Goal: Transaction & Acquisition: Purchase product/service

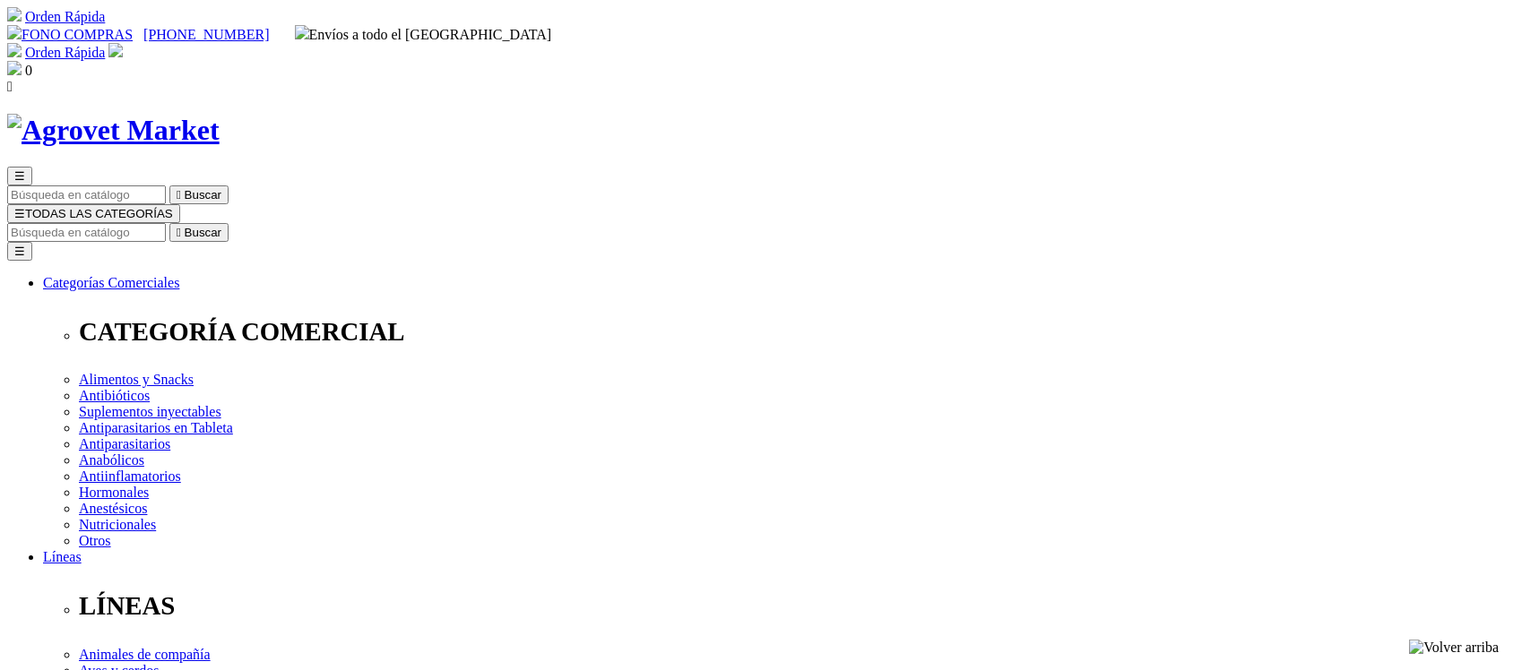
select select "0"
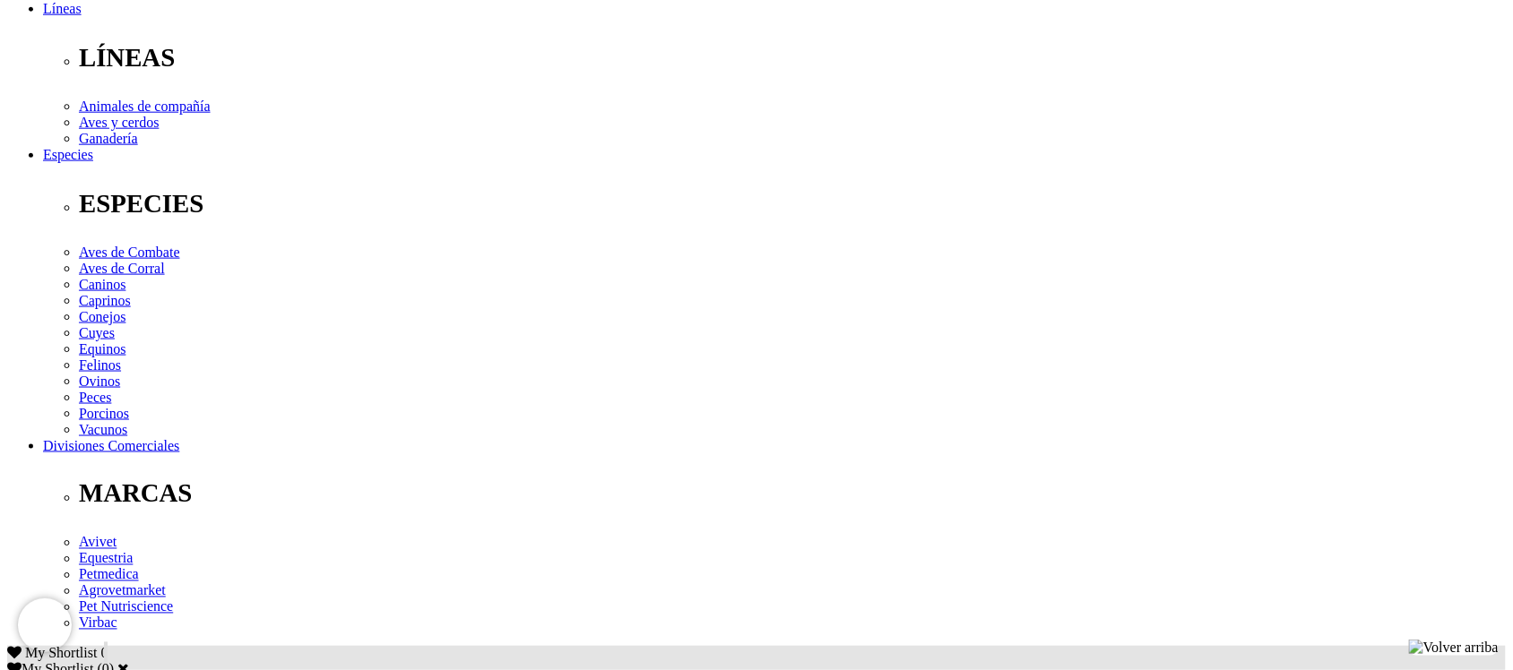
scroll to position [560, 0]
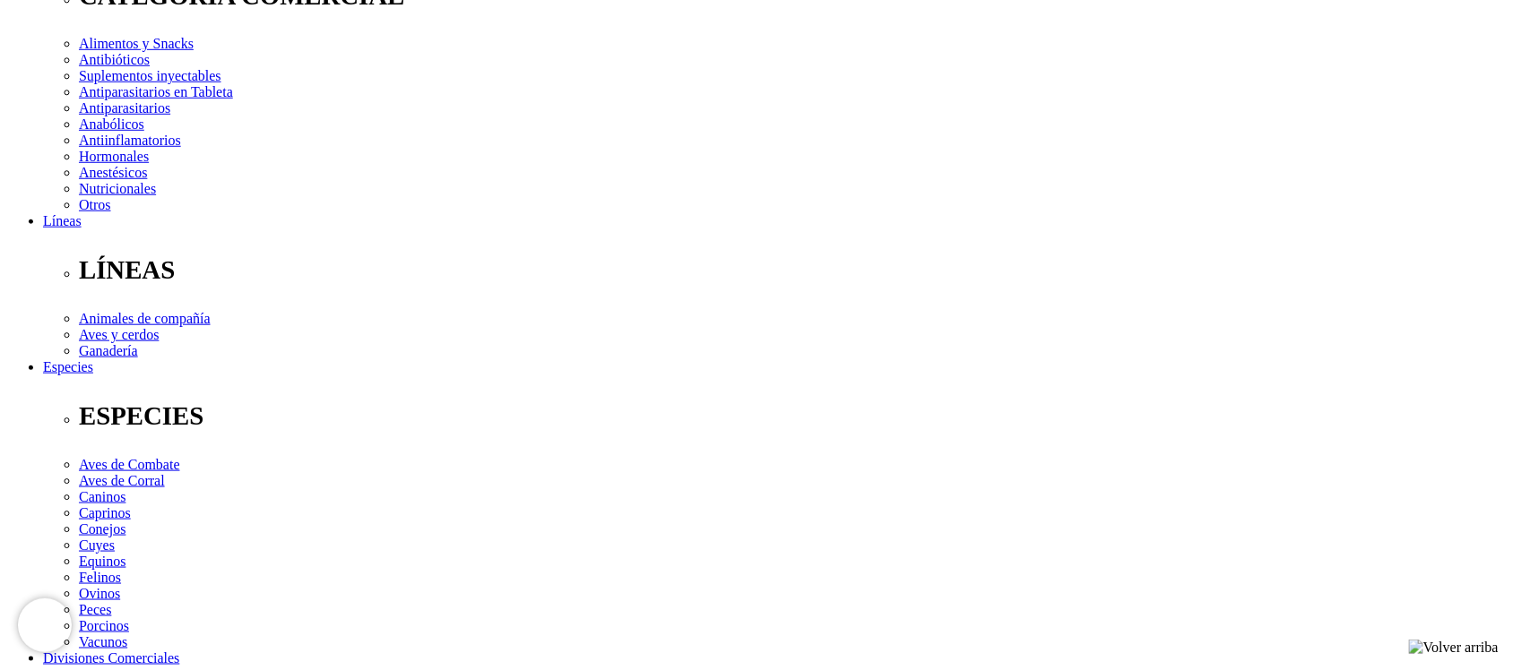
scroll to position [448, 0]
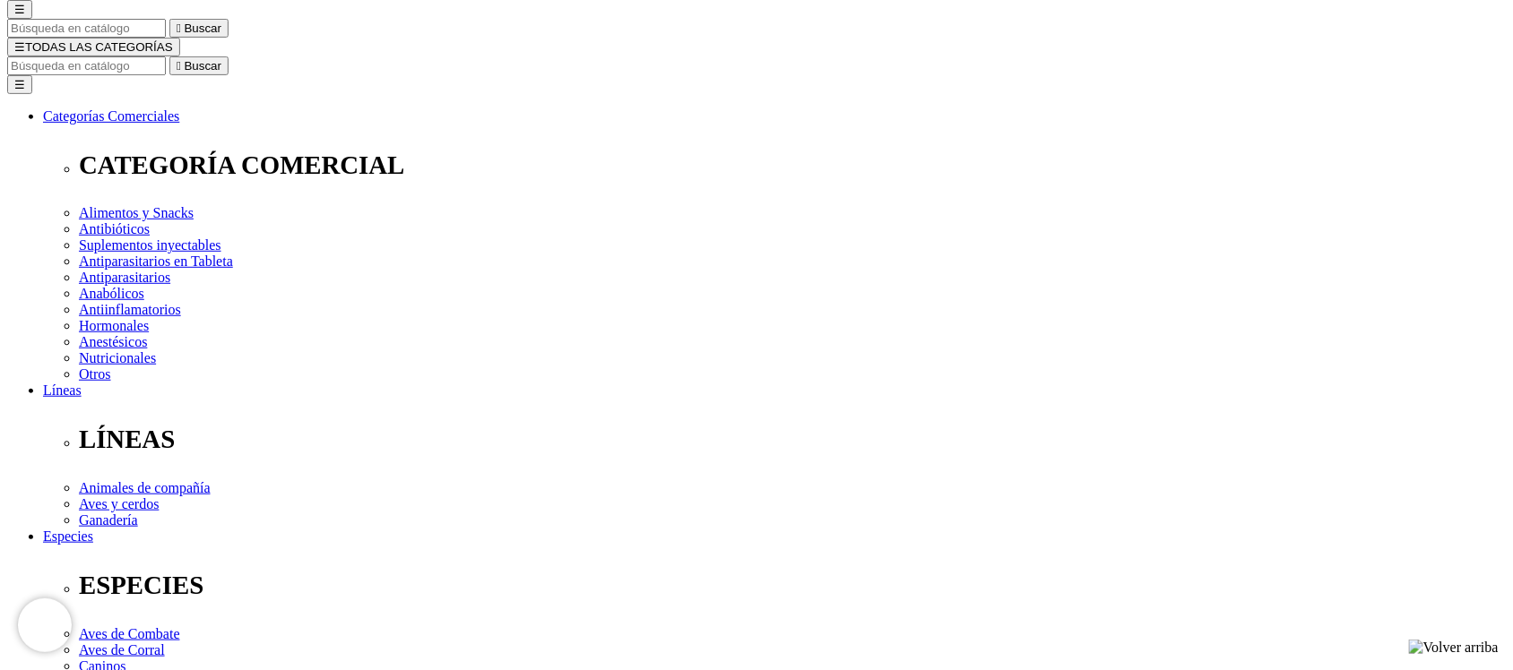
scroll to position [112, 0]
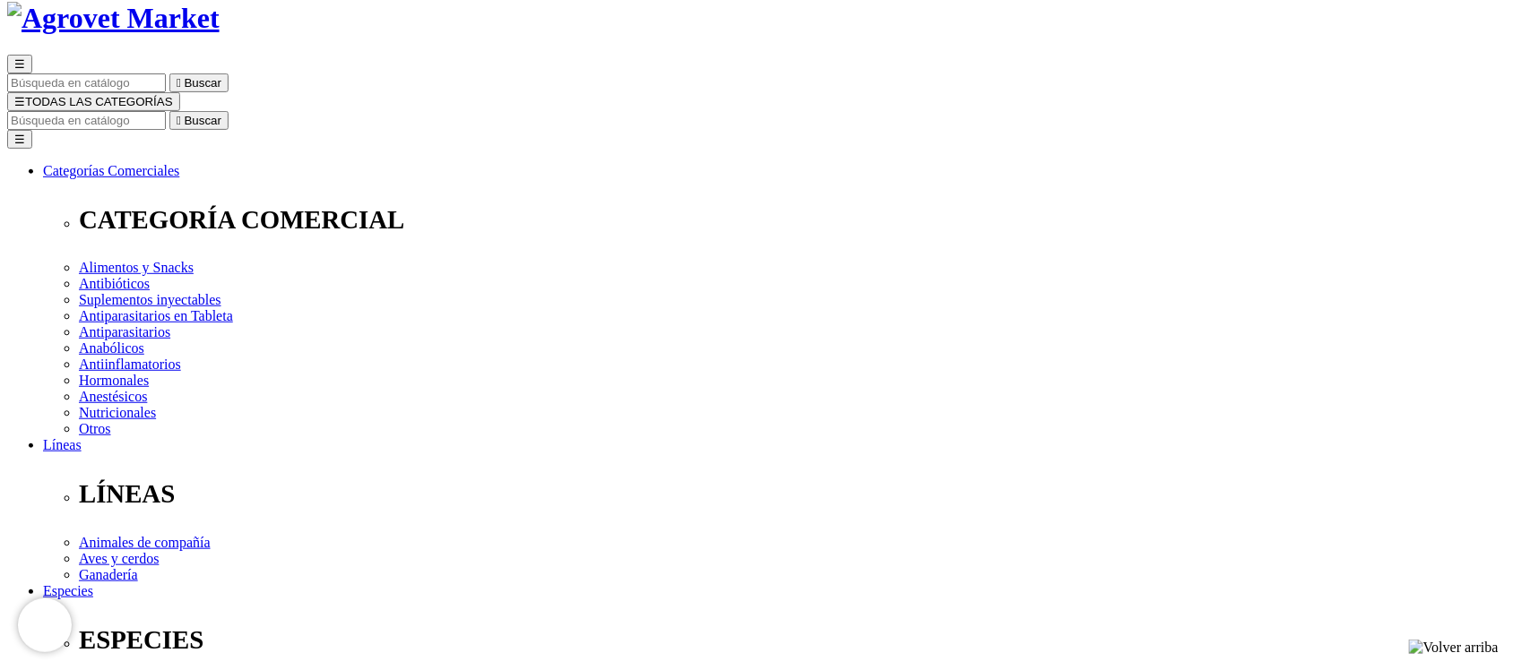
radio input "true"
select select "127"
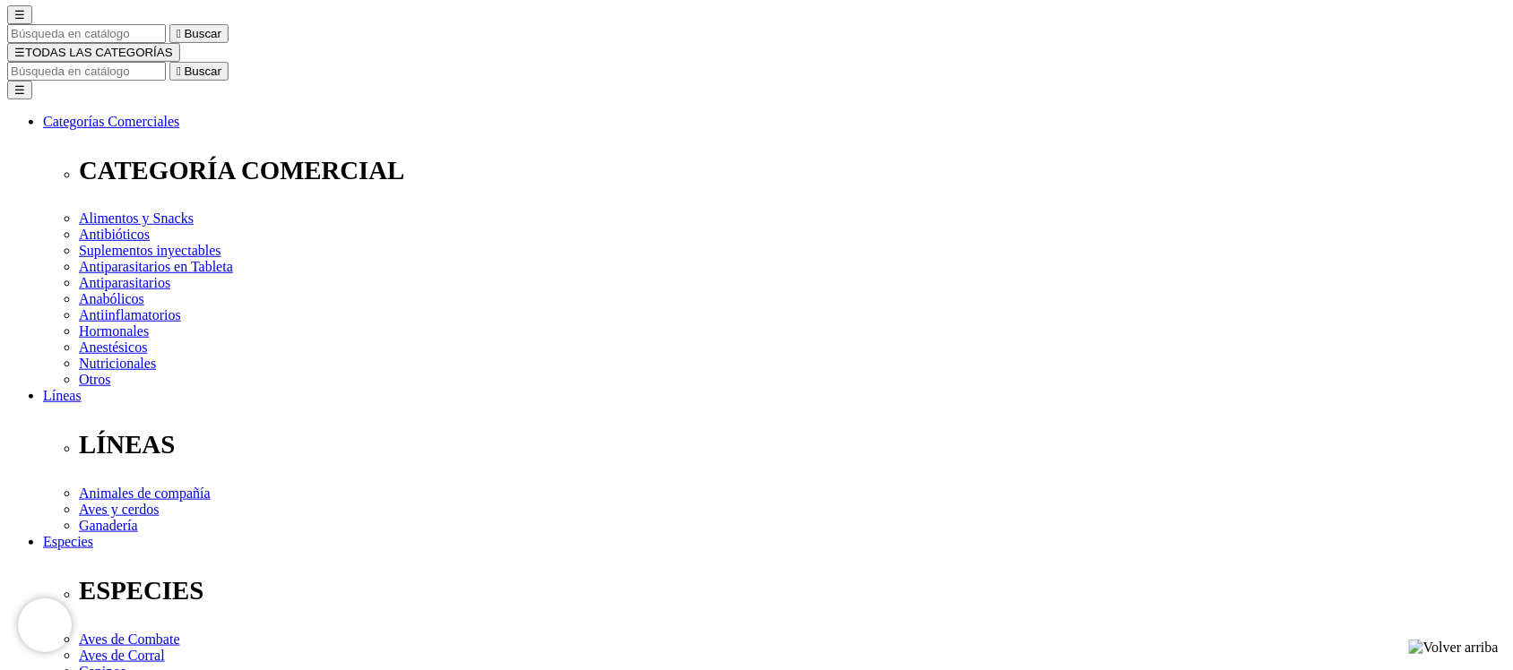
scroll to position [112, 0]
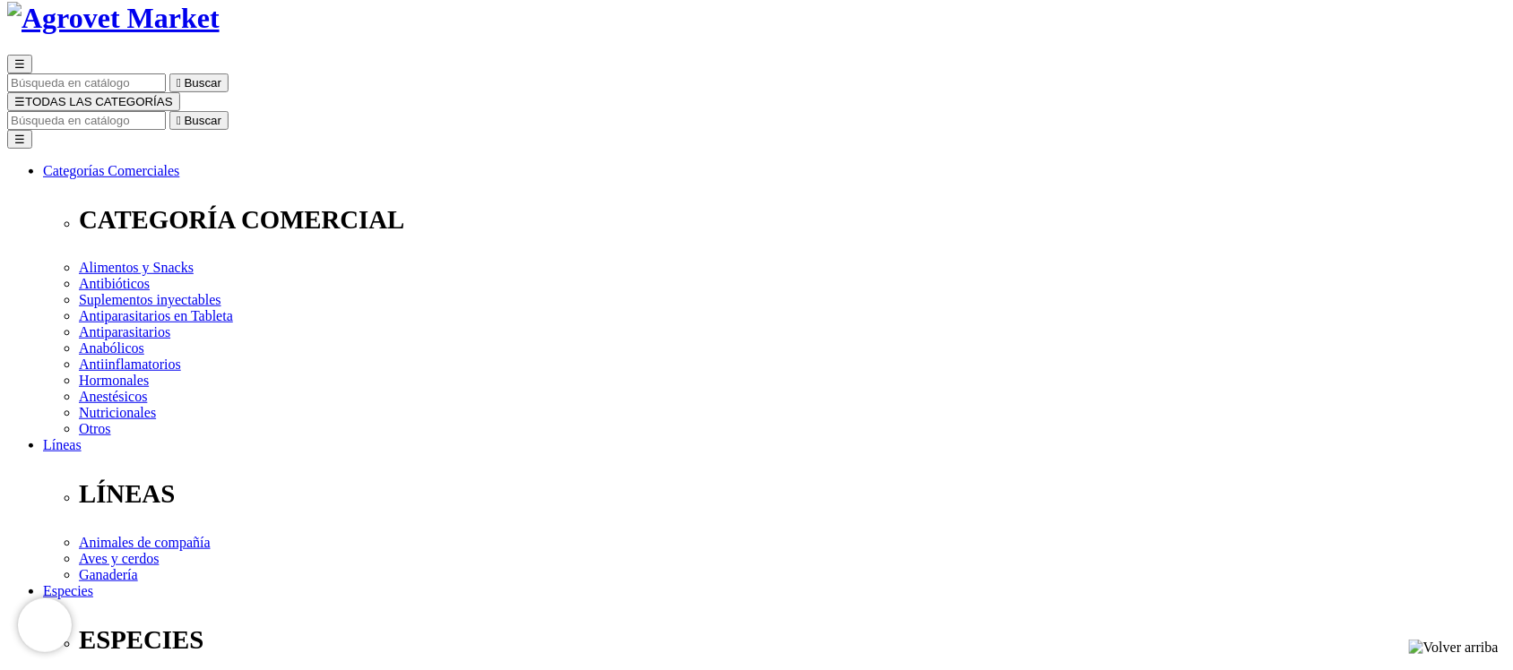
radio input "true"
select select "0"
select select "183"
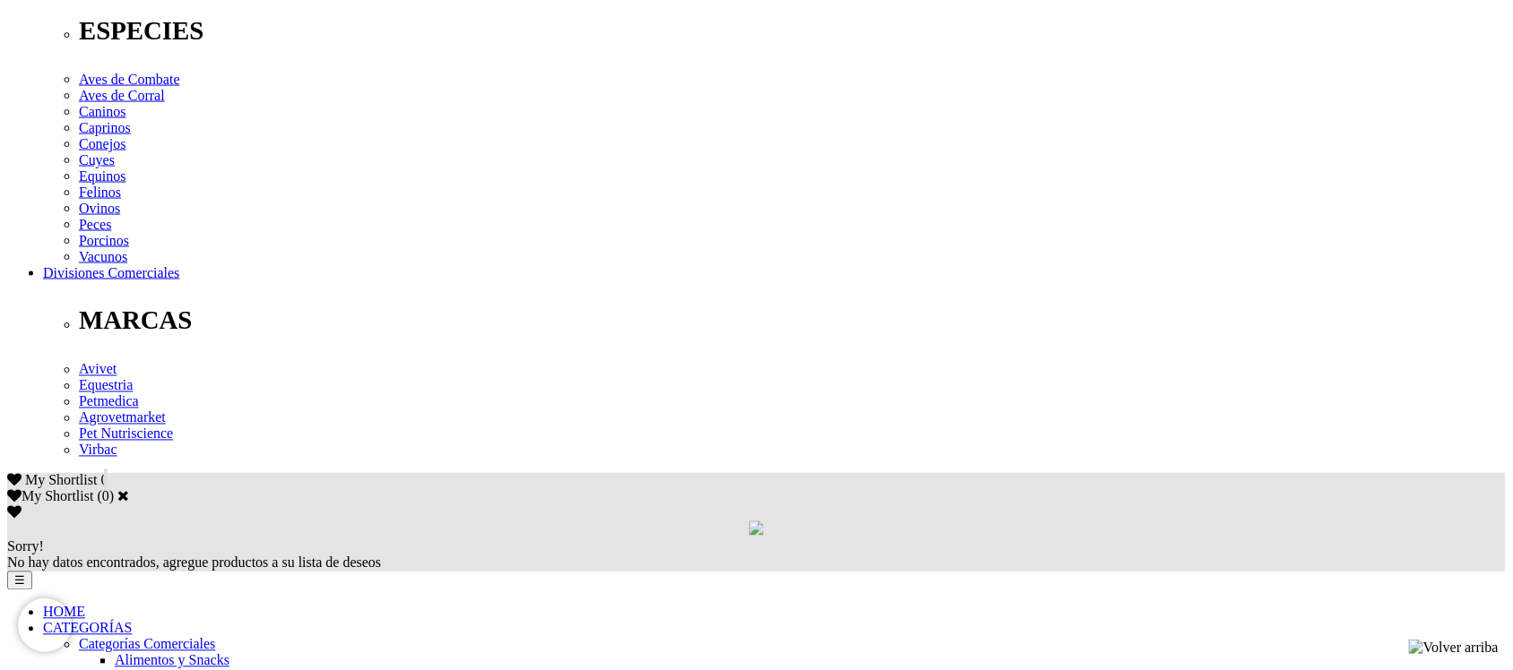
scroll to position [784, 0]
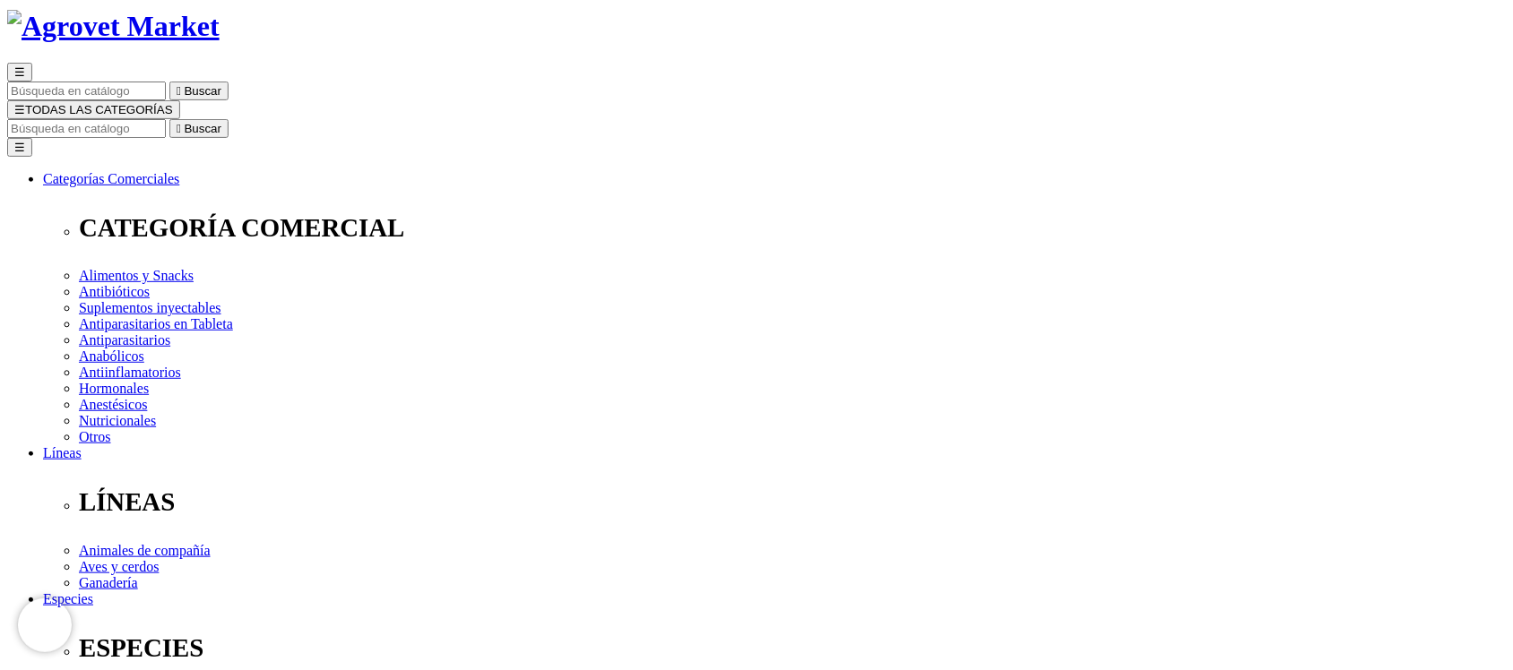
scroll to position [0, 0]
